Goal: Task Accomplishment & Management: Understand process/instructions

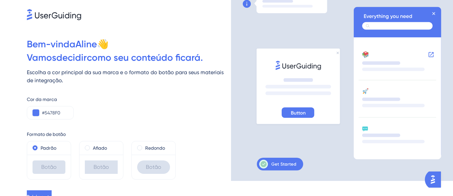
scroll to position [23, 0]
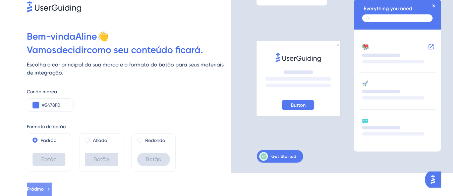
click at [52, 186] on icon at bounding box center [49, 189] width 6 height 6
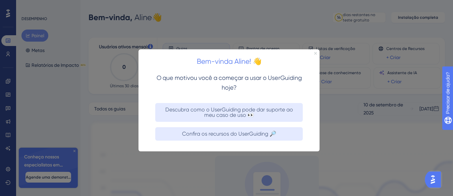
click at [316, 53] on icon "Fechar visualização" at bounding box center [315, 53] width 3 height 3
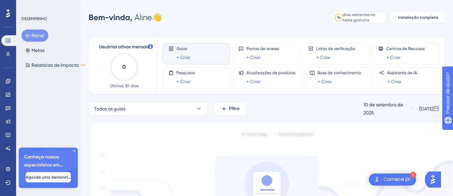
click at [49, 178] on font "Agende uma demonstração" at bounding box center [53, 177] width 54 height 5
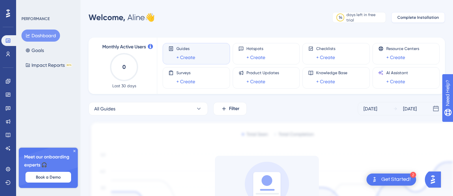
click at [407, 19] on span "Complete Installation" at bounding box center [418, 17] width 42 height 5
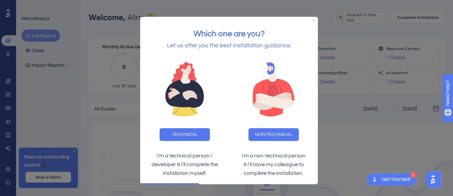
click at [313, 19] on icon "Close Preview" at bounding box center [313, 20] width 3 height 3
